Goal: Transaction & Acquisition: Purchase product/service

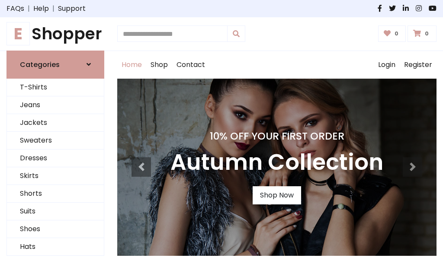
click at [221, 131] on h4 "10% Off Your First Order" at bounding box center [276, 136] width 213 height 12
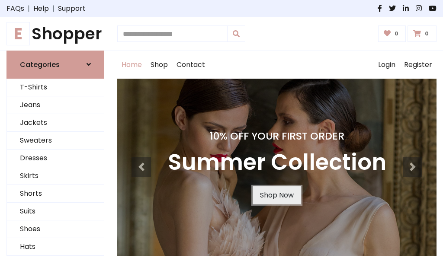
click at [276, 195] on link "Shop Now" at bounding box center [277, 195] width 48 height 18
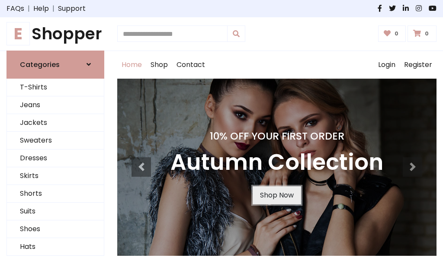
click at [276, 195] on link "Shop Now" at bounding box center [277, 195] width 48 height 18
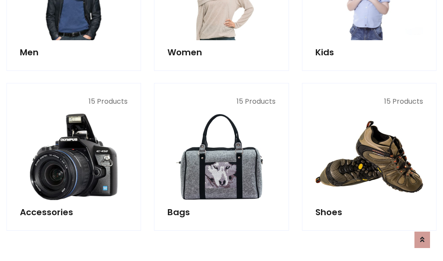
scroll to position [862, 0]
